Goal: Information Seeking & Learning: Learn about a topic

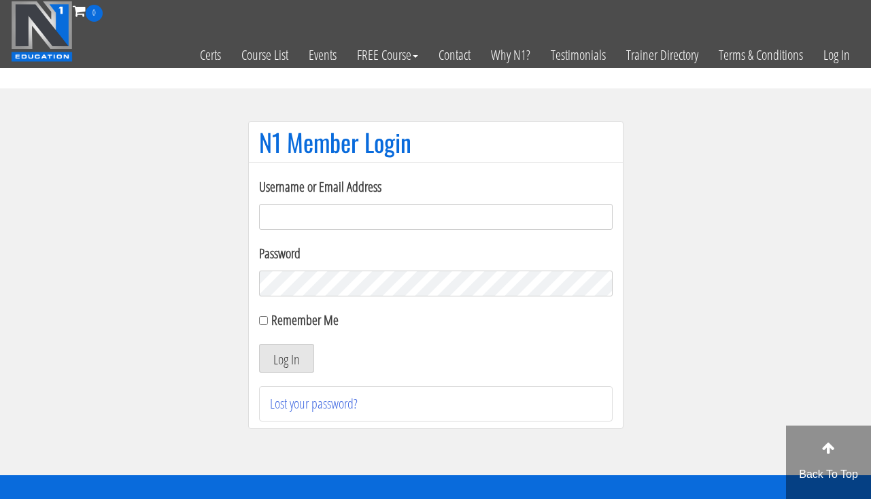
type input "clward66@aim.com"
click at [281, 368] on button "Log In" at bounding box center [286, 358] width 55 height 29
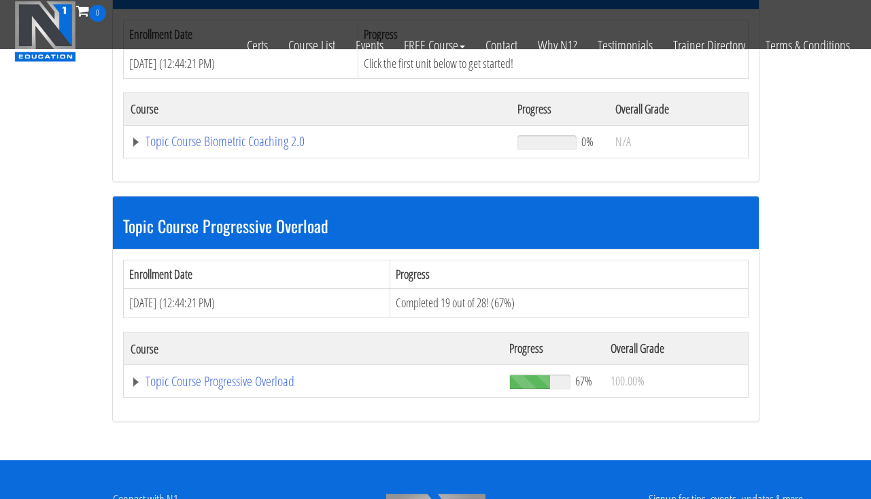
scroll to position [1576, 0]
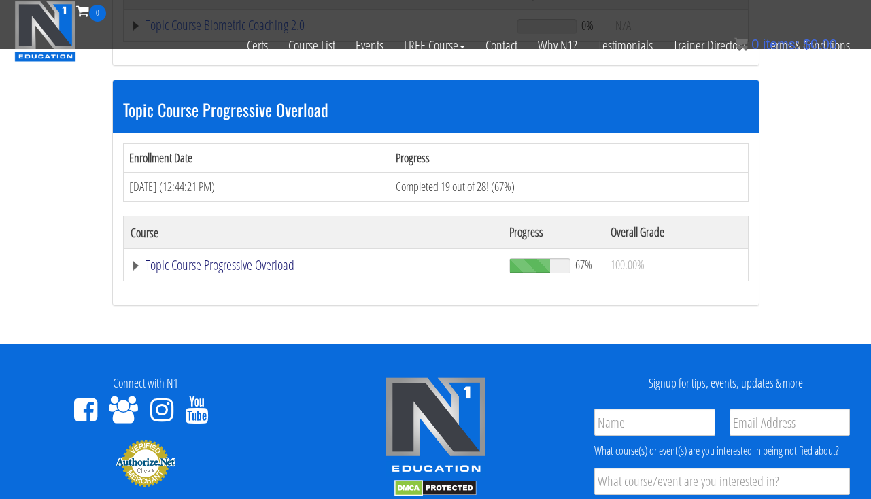
click at [244, 258] on link "Topic Course Progressive Overload" at bounding box center [312, 265] width 365 height 14
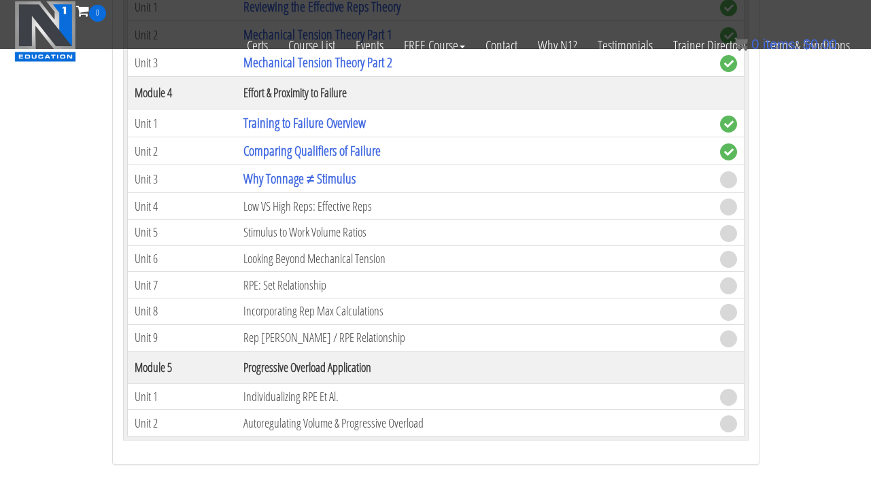
scroll to position [2352, 0]
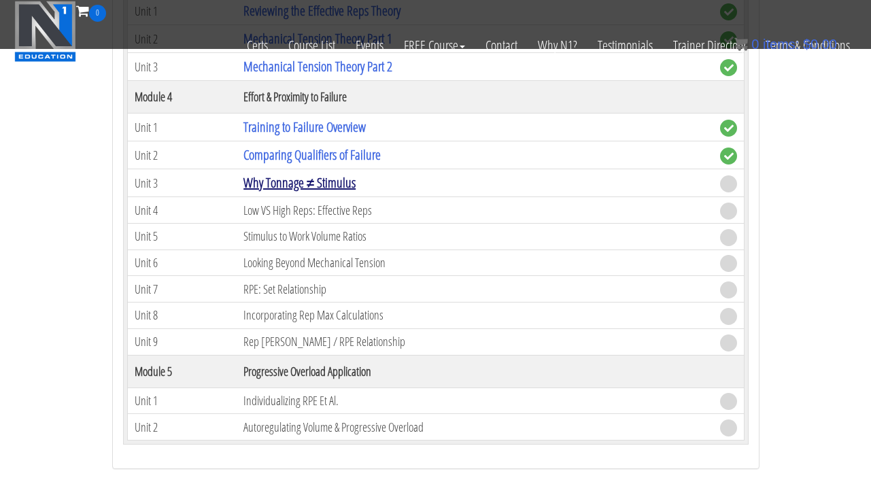
click at [317, 173] on link "Why Tonnage ≠ Stimulus" at bounding box center [299, 182] width 112 height 18
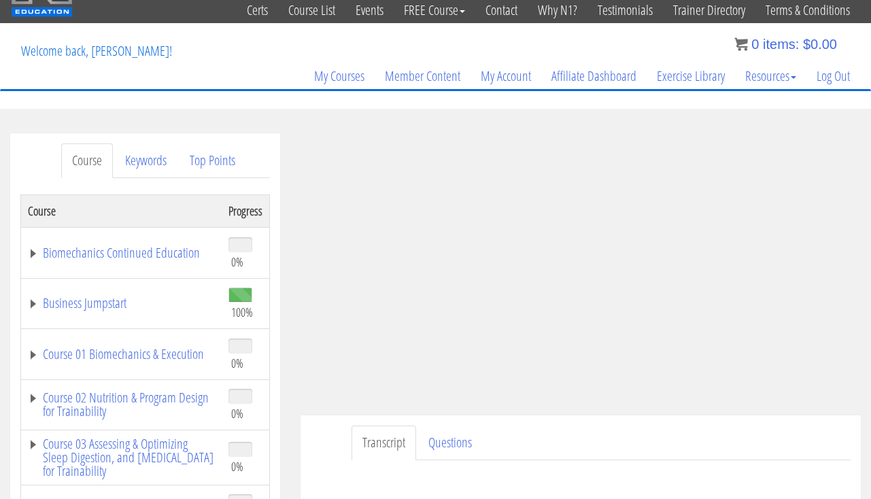
scroll to position [46, 0]
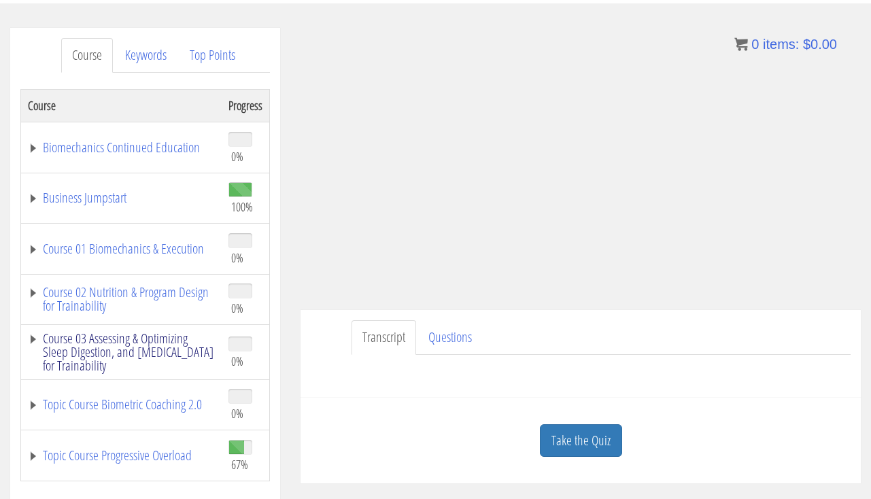
scroll to position [158, 0]
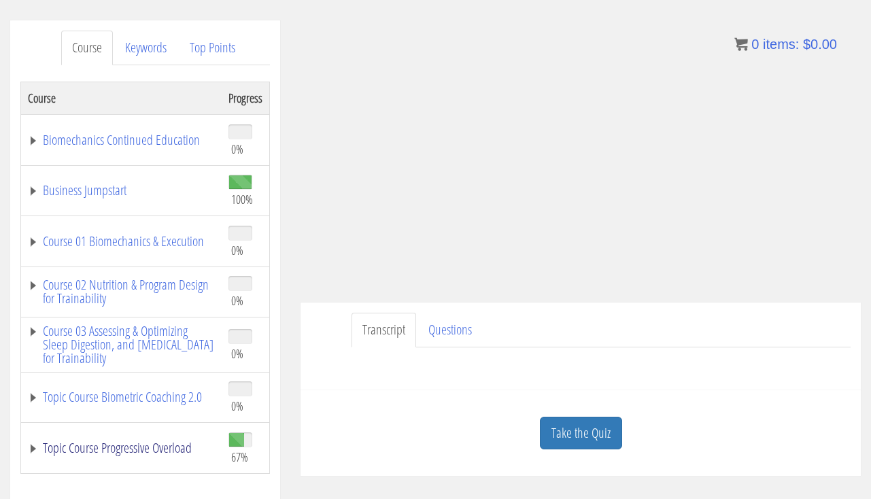
click at [112, 441] on link "Topic Course Progressive Overload" at bounding box center [121, 448] width 187 height 14
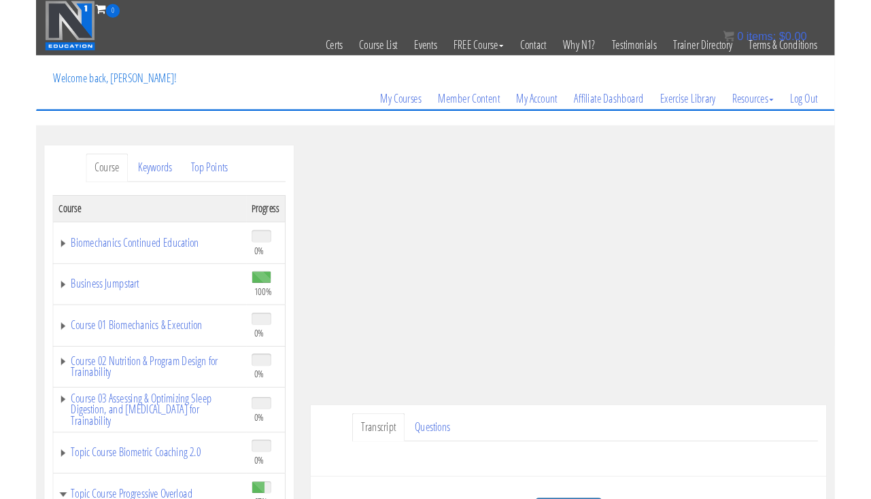
scroll to position [167, 0]
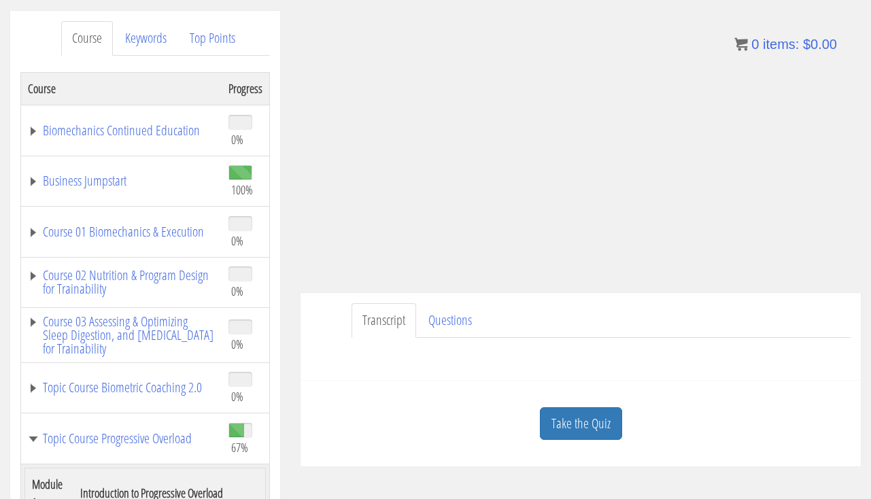
click at [584, 444] on div "Take the Quiz" at bounding box center [581, 424] width 540 height 66
click at [585, 428] on link "Take the Quiz" at bounding box center [581, 423] width 82 height 33
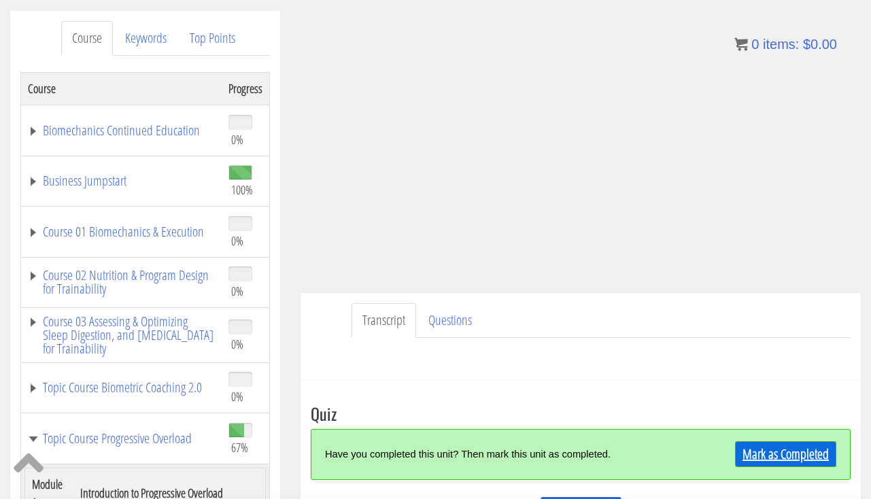
click at [735, 448] on link "Mark as Completed" at bounding box center [785, 454] width 101 height 26
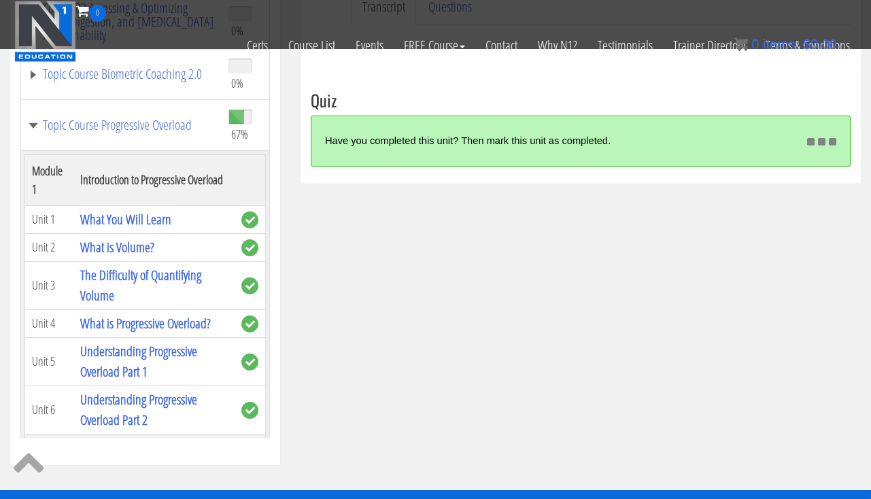
scroll to position [392, 0]
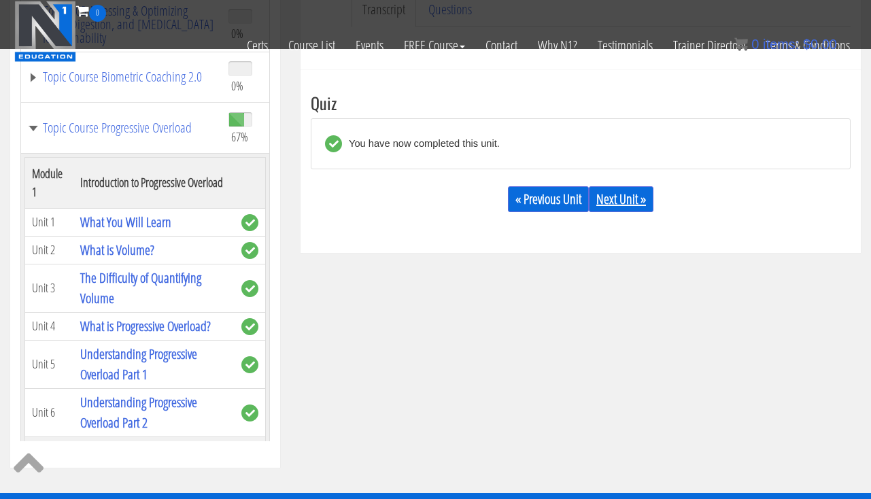
click at [643, 192] on link "Next Unit »" at bounding box center [621, 199] width 65 height 26
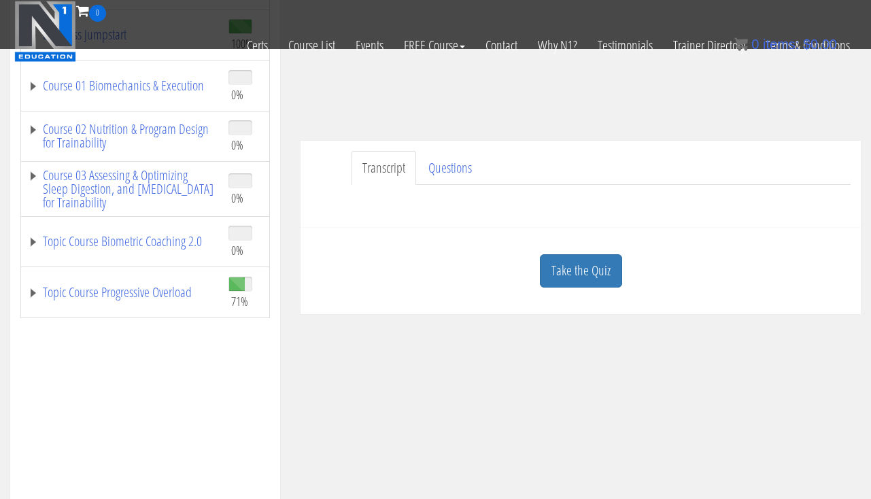
scroll to position [342, 0]
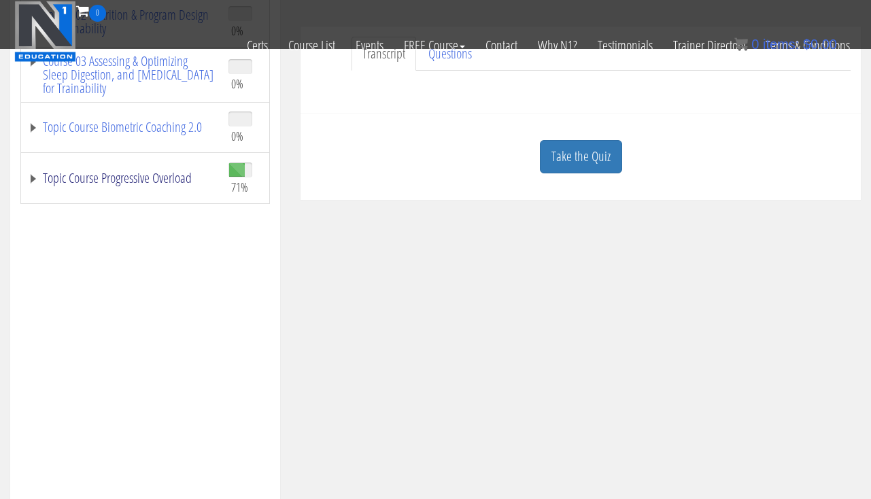
click at [186, 173] on link "Topic Course Progressive Overload" at bounding box center [121, 178] width 187 height 14
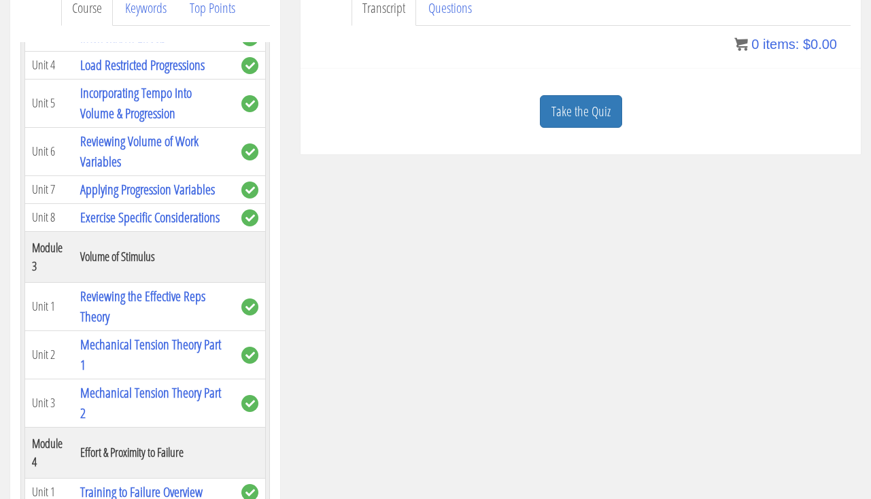
scroll to position [215, 0]
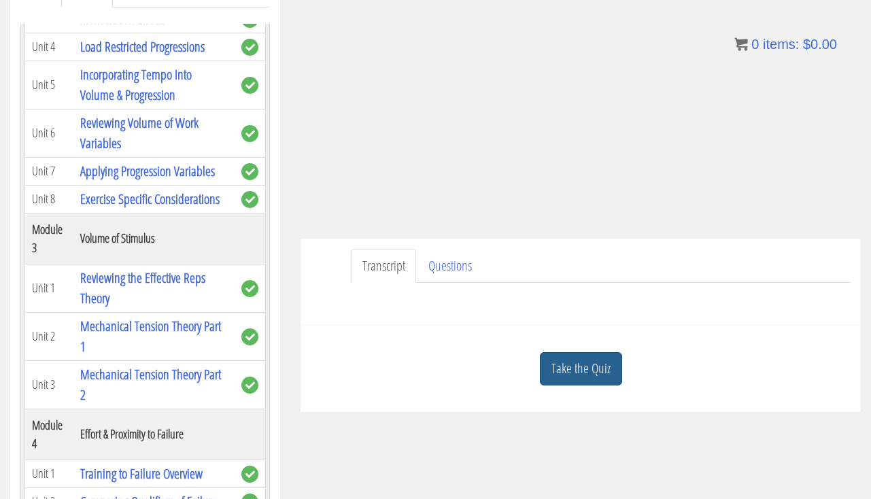
click at [593, 374] on link "Take the Quiz" at bounding box center [581, 368] width 82 height 33
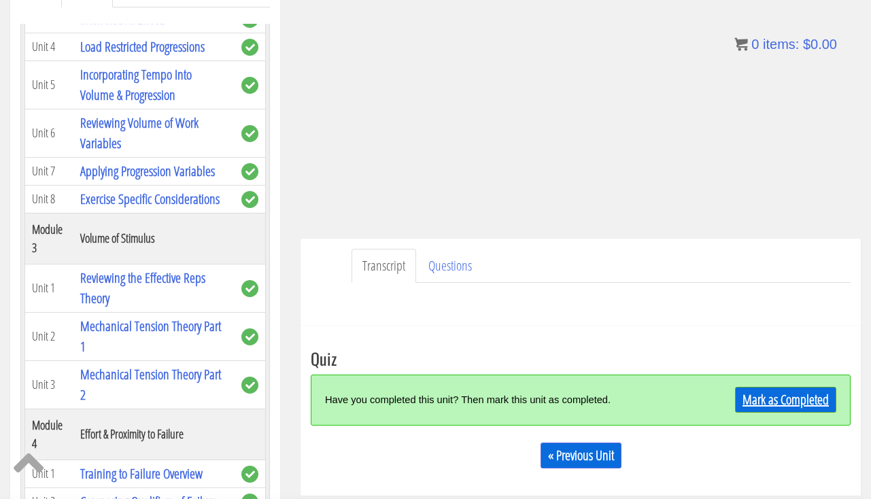
click at [756, 396] on link "Mark as Completed" at bounding box center [785, 400] width 101 height 26
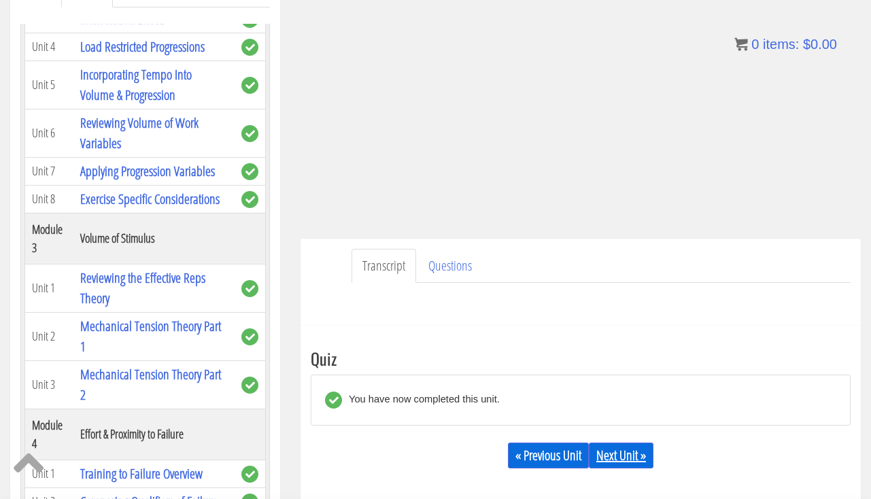
click at [608, 454] on link "Next Unit »" at bounding box center [621, 455] width 65 height 26
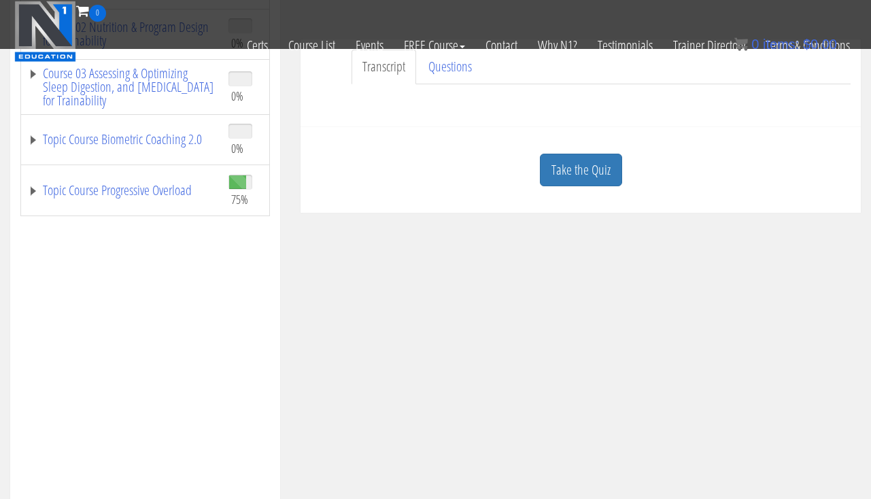
scroll to position [326, 0]
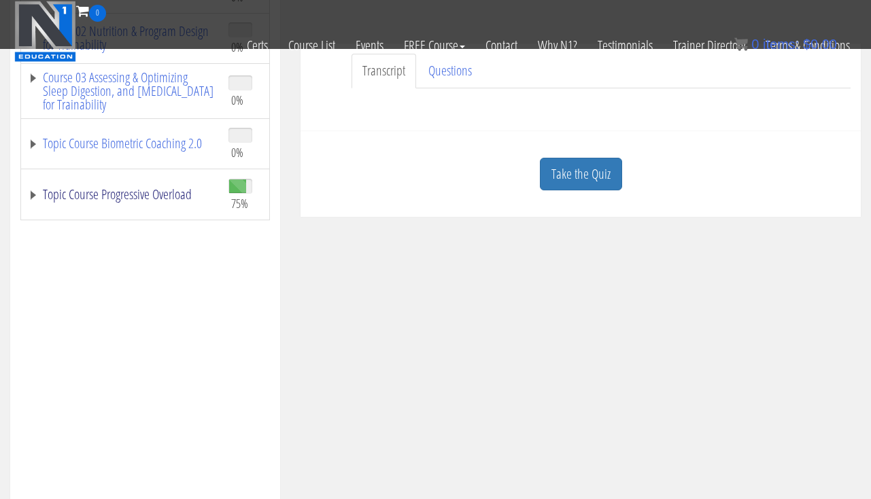
click at [162, 200] on link "Topic Course Progressive Overload" at bounding box center [121, 195] width 187 height 14
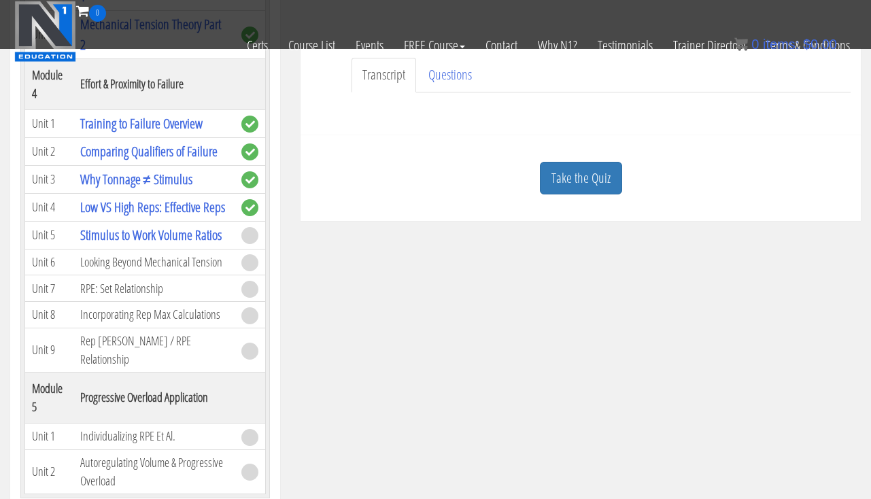
scroll to position [324, 0]
